Goal: Information Seeking & Learning: Find specific fact

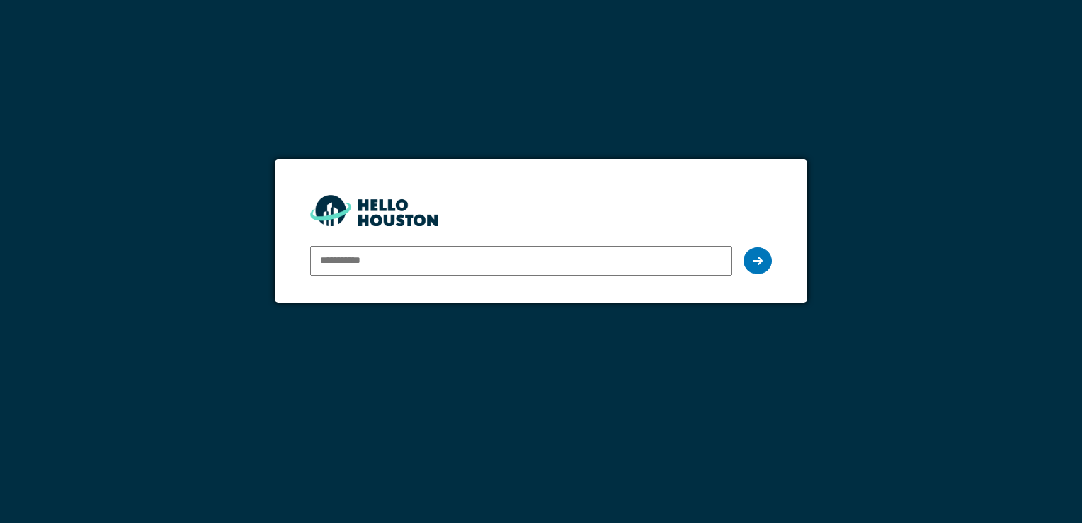
drag, startPoint x: 0, startPoint y: 0, endPoint x: 390, endPoint y: 259, distance: 467.9
click at [390, 259] on input "email" at bounding box center [520, 261] width 421 height 30
type input "**********"
click at [766, 264] on div at bounding box center [758, 260] width 28 height 27
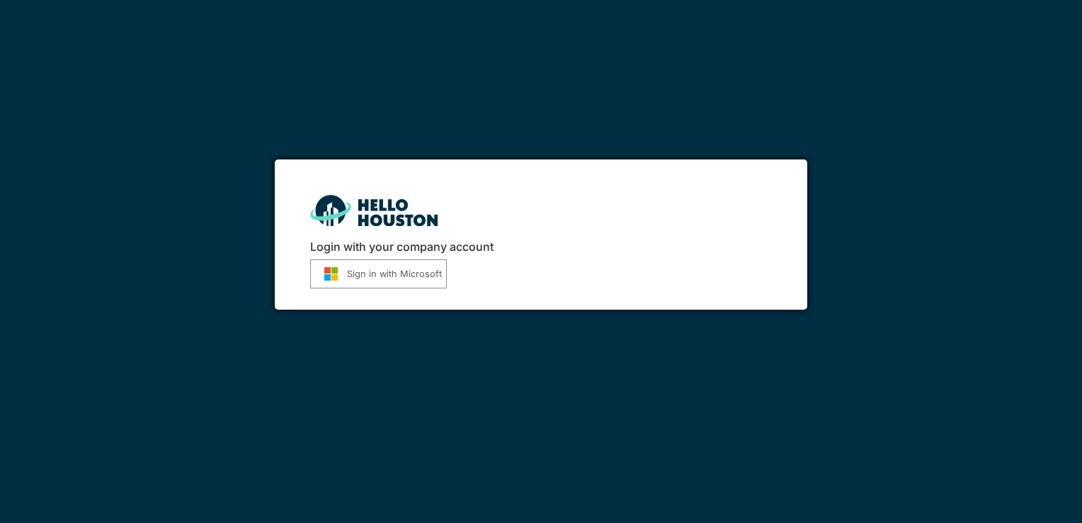
click at [434, 282] on button "Sign in with Microsoft" at bounding box center [378, 273] width 137 height 29
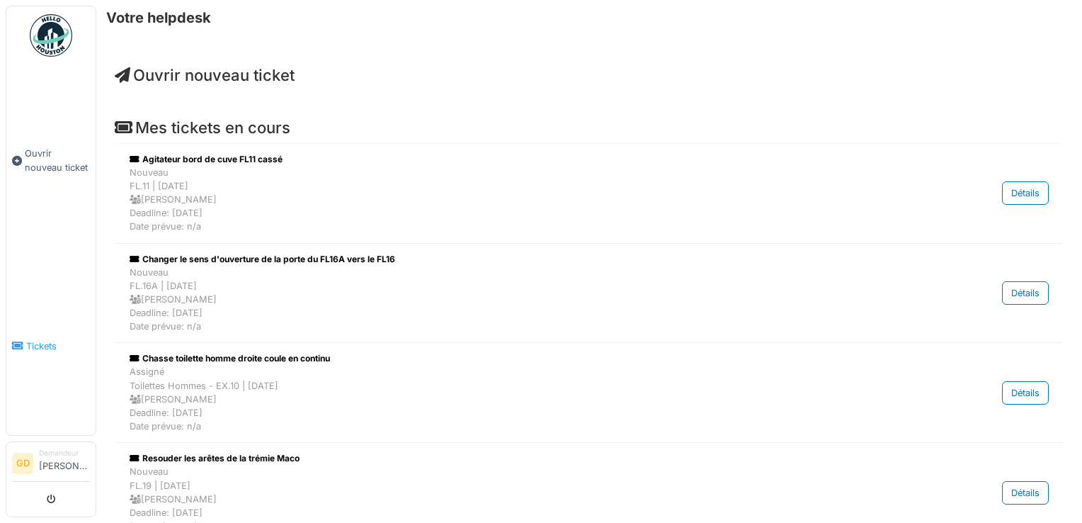
click at [31, 358] on link "Tickets" at bounding box center [50, 345] width 89 height 178
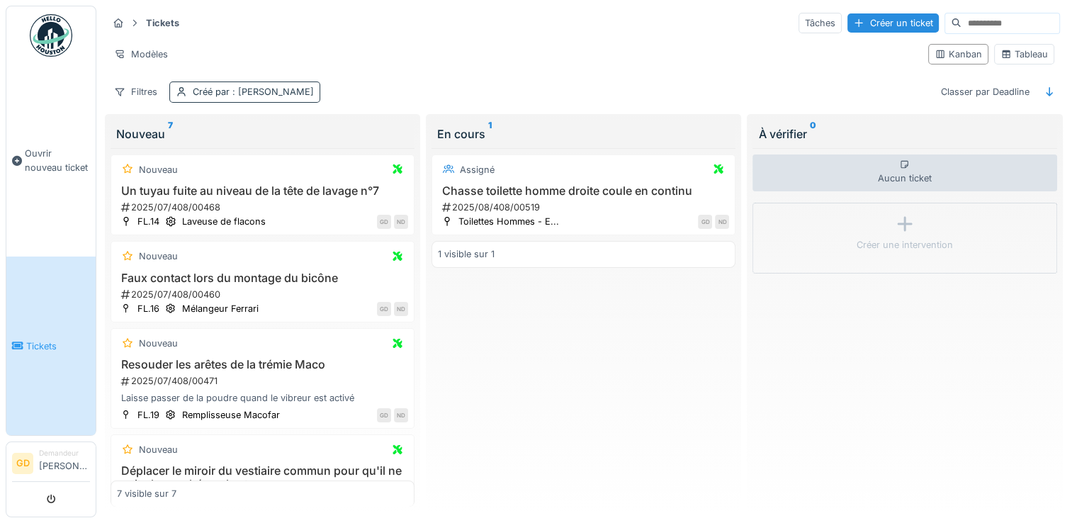
click at [223, 83] on div "Créé par : [PERSON_NAME]" at bounding box center [244, 91] width 151 height 21
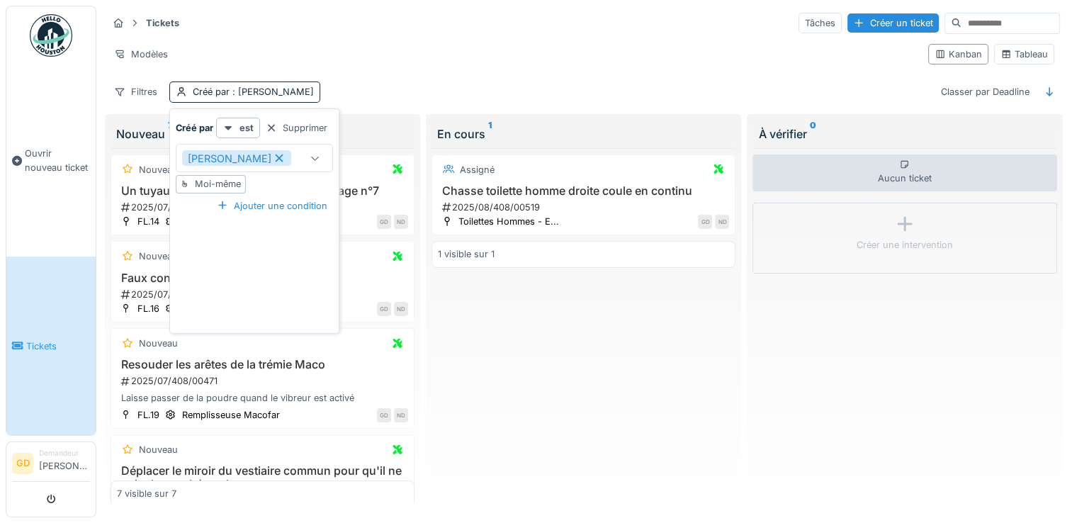
click at [283, 162] on icon at bounding box center [279, 158] width 8 height 8
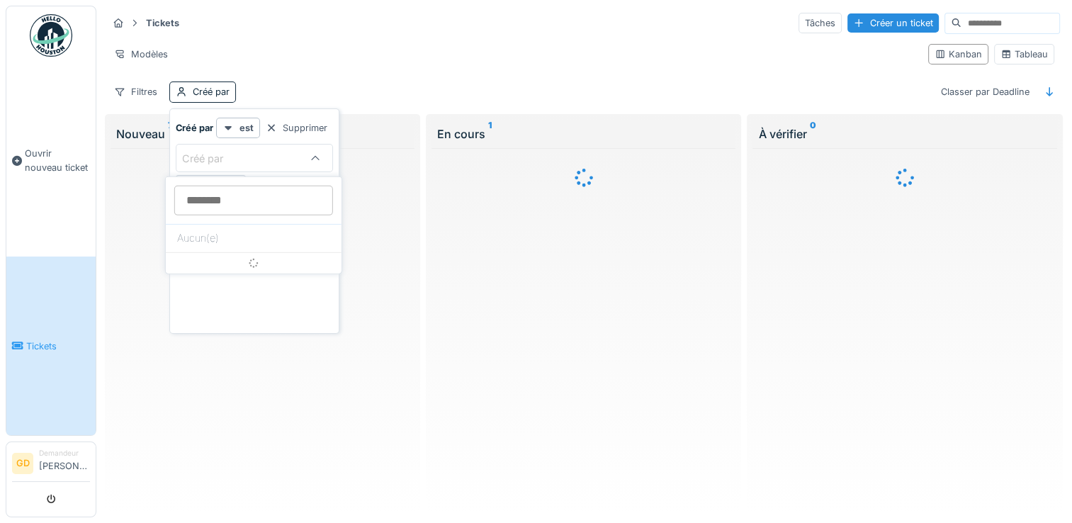
click at [220, 161] on div "Créé par" at bounding box center [212, 159] width 61 height 16
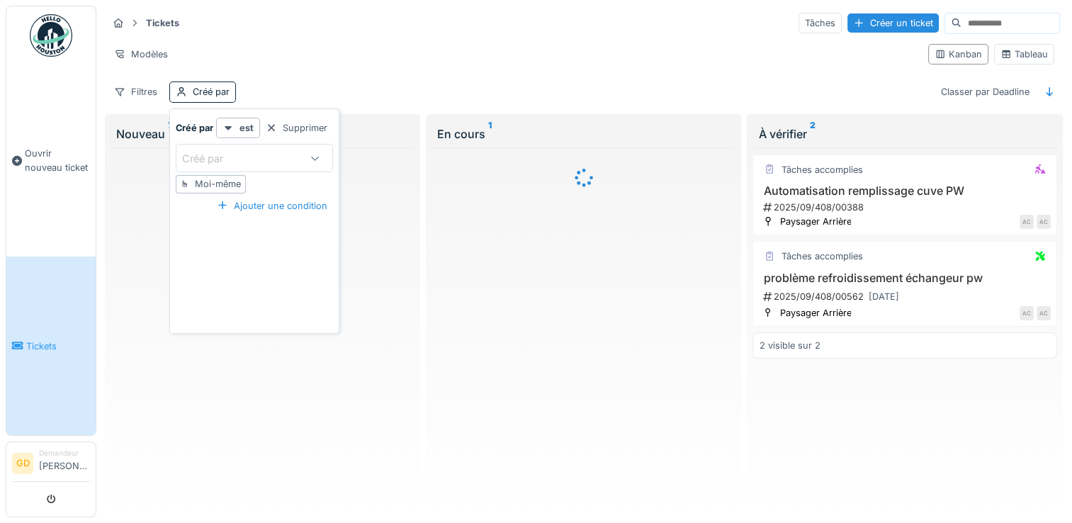
click at [221, 158] on div "Créé par" at bounding box center [212, 159] width 61 height 16
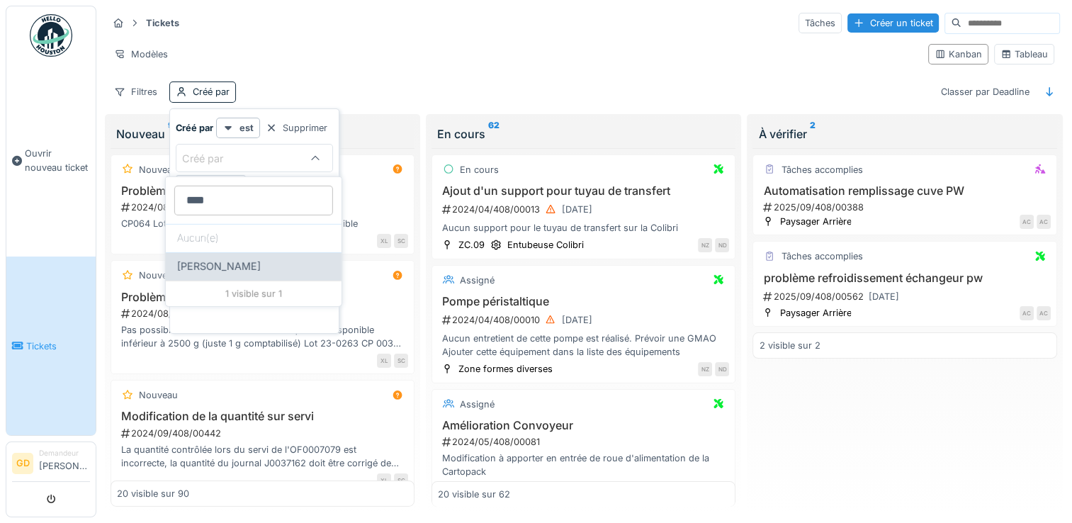
type par_M1MTk "****"
click at [232, 268] on div "Jean Rifaut" at bounding box center [253, 266] width 153 height 16
type input "*****"
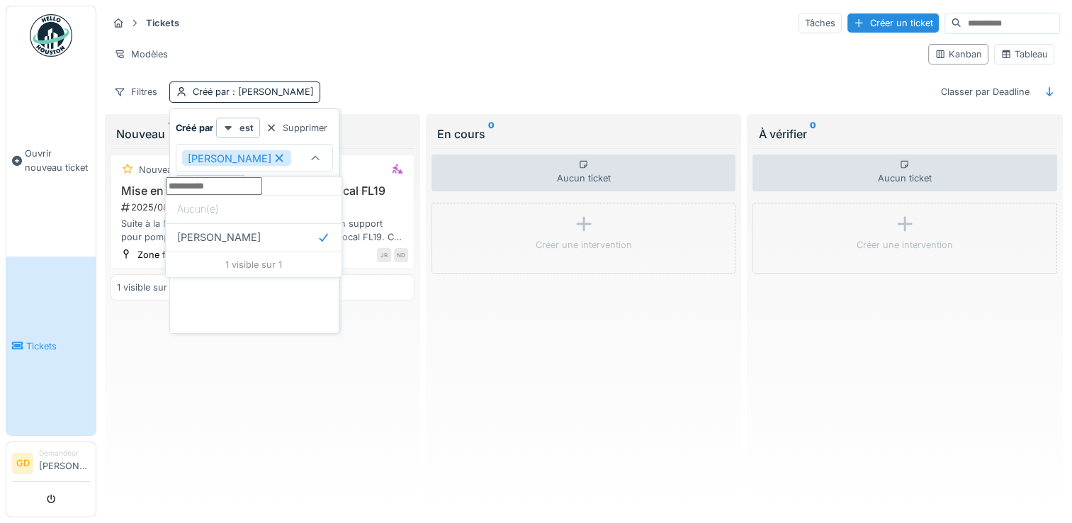
click at [368, 44] on div "Modèles" at bounding box center [512, 54] width 809 height 21
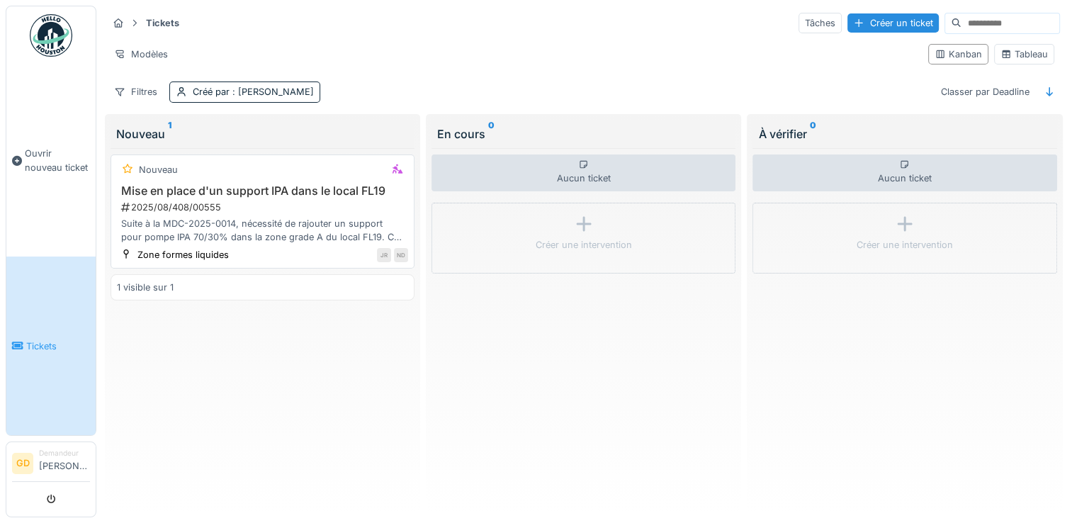
click at [283, 210] on div "2025/08/408/00555" at bounding box center [264, 206] width 288 height 13
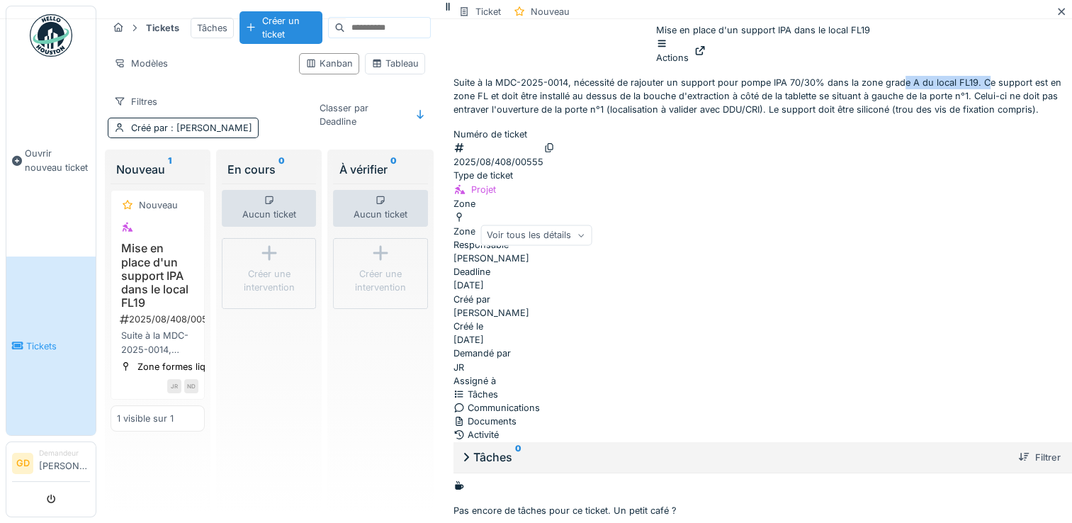
drag, startPoint x: 841, startPoint y: 173, endPoint x: 924, endPoint y: 173, distance: 83.6
click at [924, 117] on p "Suite à la MDC-2025-0014, nécessité de rajouter un support pour pompe IPA 70/30…" at bounding box center [762, 96] width 618 height 41
drag, startPoint x: 924, startPoint y: 173, endPoint x: 807, endPoint y: 180, distance: 117.8
click at [807, 117] on p "Suite à la MDC-2025-0014, nécessité de rajouter un support pour pompe IPA 70/30…" at bounding box center [762, 96] width 618 height 41
drag, startPoint x: 858, startPoint y: 184, endPoint x: 954, endPoint y: 186, distance: 96.3
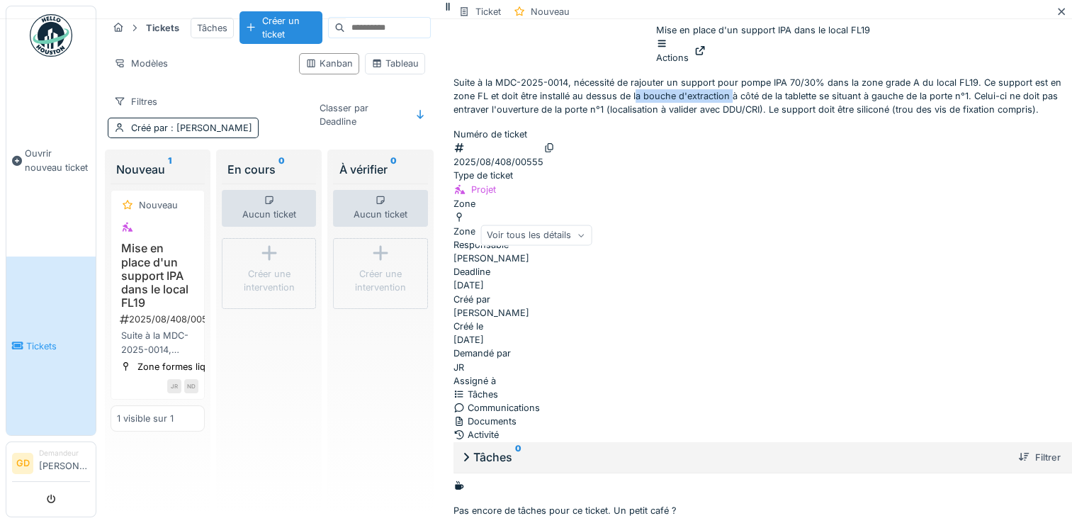
click at [954, 117] on p "Suite à la MDC-2025-0014, nécessité de rajouter un support pour pompe IPA 70/30…" at bounding box center [762, 96] width 618 height 41
drag, startPoint x: 954, startPoint y: 186, endPoint x: 1000, endPoint y: 186, distance: 46.0
click at [1000, 117] on p "Suite à la MDC-2025-0014, nécessité de rajouter un support pour pompe IPA 70/30…" at bounding box center [762, 96] width 618 height 41
drag, startPoint x: 762, startPoint y: 200, endPoint x: 892, endPoint y: 194, distance: 130.4
click at [892, 117] on p "Suite à la MDC-2025-0014, nécessité de rajouter un support pour pompe IPA 70/30…" at bounding box center [762, 96] width 618 height 41
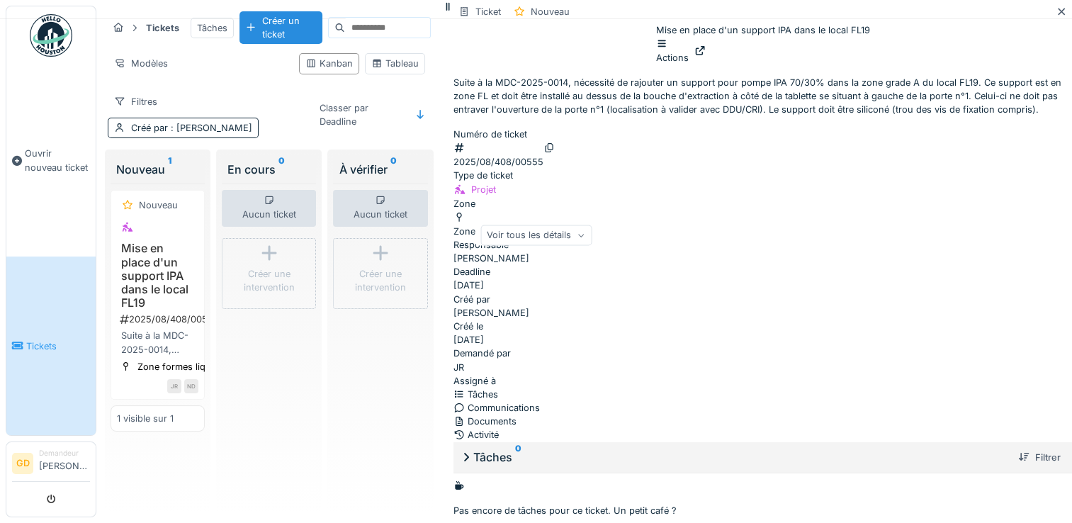
drag, startPoint x: 892, startPoint y: 194, endPoint x: 873, endPoint y: 219, distance: 31.7
click at [873, 117] on p "Suite à la MDC-2025-0014, nécessité de rajouter un support pour pompe IPA 70/30…" at bounding box center [762, 96] width 618 height 41
drag, startPoint x: 840, startPoint y: 217, endPoint x: 977, endPoint y: 214, distance: 137.4
click at [977, 117] on p "Suite à la MDC-2025-0014, nécessité de rajouter un support pour pompe IPA 70/30…" at bounding box center [762, 96] width 618 height 41
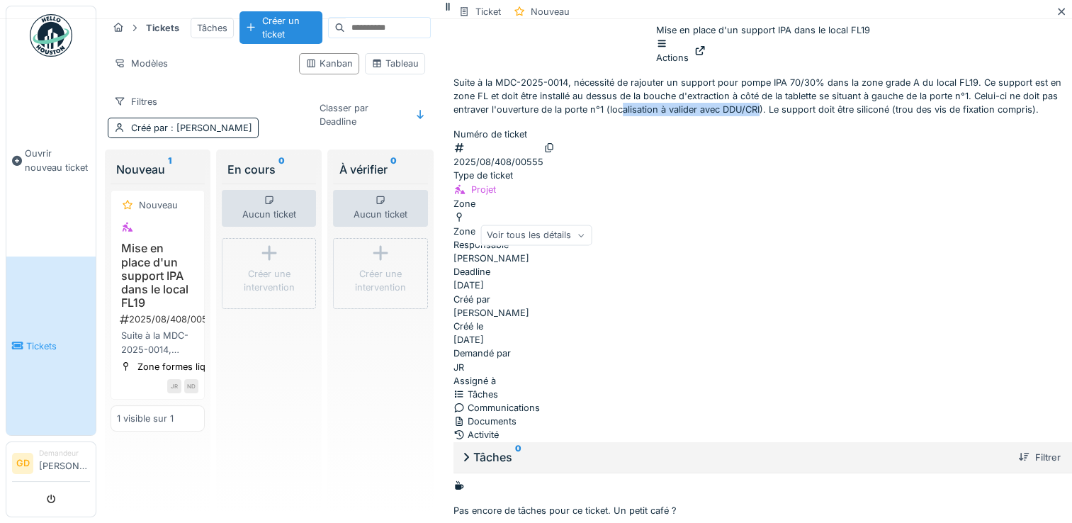
click at [961, 117] on p "Suite à la MDC-2025-0014, nécessité de rajouter un support pour pompe IPA 70/30…" at bounding box center [762, 96] width 618 height 41
click at [957, 117] on p "Suite à la MDC-2025-0014, nécessité de rajouter un support pour pompe IPA 70/30…" at bounding box center [762, 96] width 618 height 41
click at [965, 117] on p "Suite à la MDC-2025-0014, nécessité de rajouter un support pour pompe IPA 70/30…" at bounding box center [762, 96] width 618 height 41
